Goal: Task Accomplishment & Management: Use online tool/utility

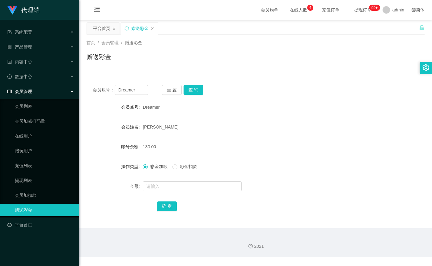
click at [127, 92] on input "Dreamer" at bounding box center [131, 90] width 33 height 10
type input "[PERSON_NAME]"
click at [192, 88] on button "查 询" at bounding box center [193, 90] width 20 height 10
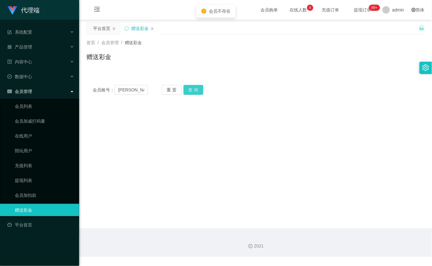
click at [199, 92] on button "查 询" at bounding box center [193, 90] width 20 height 10
click at [199, 92] on div "重 置 查 询" at bounding box center [189, 90] width 55 height 10
click at [195, 89] on button "查 询" at bounding box center [193, 90] width 20 height 10
click at [195, 89] on div "重 置 查 询" at bounding box center [189, 90] width 55 height 10
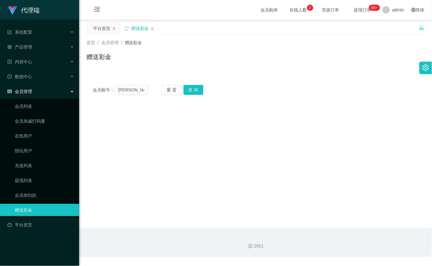
click at [325, 70] on div "首页 / 会员管理 / 赠送彩金 / 赠送彩金" at bounding box center [255, 53] width 353 height 37
click at [195, 93] on button "查 询" at bounding box center [193, 90] width 20 height 10
click at [195, 93] on div "重 置 查 询" at bounding box center [189, 90] width 55 height 10
click at [195, 93] on button "查 询" at bounding box center [193, 90] width 20 height 10
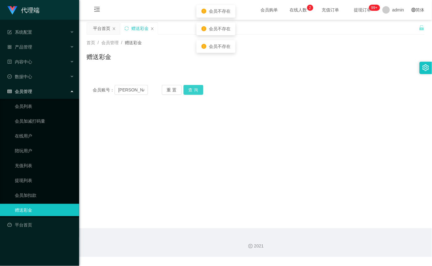
click at [195, 93] on div "重 置 查 询" at bounding box center [189, 90] width 55 height 10
click at [140, 90] on input "[PERSON_NAME]" at bounding box center [131, 90] width 33 height 10
click at [195, 88] on button "查 询" at bounding box center [193, 90] width 20 height 10
click at [384, 146] on main "关闭左侧 关闭右侧 关闭其它 刷新页面 平台首页 赠送彩金 首页 / 会员管理 / 赠送彩金 / 赠送彩金 会员账号： [PERSON_NAME] 置 查 询…" at bounding box center [255, 124] width 353 height 208
